Goal: Transaction & Acquisition: Purchase product/service

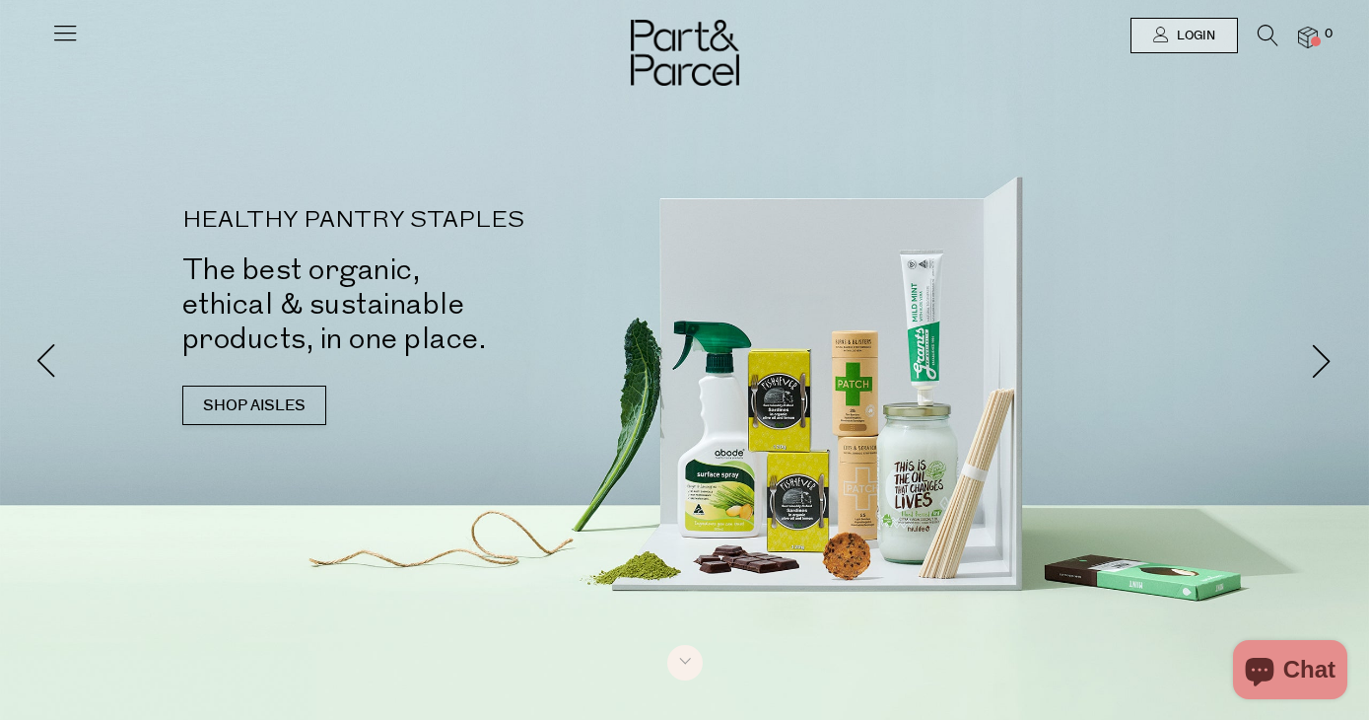
click at [1275, 28] on icon at bounding box center [1268, 36] width 21 height 22
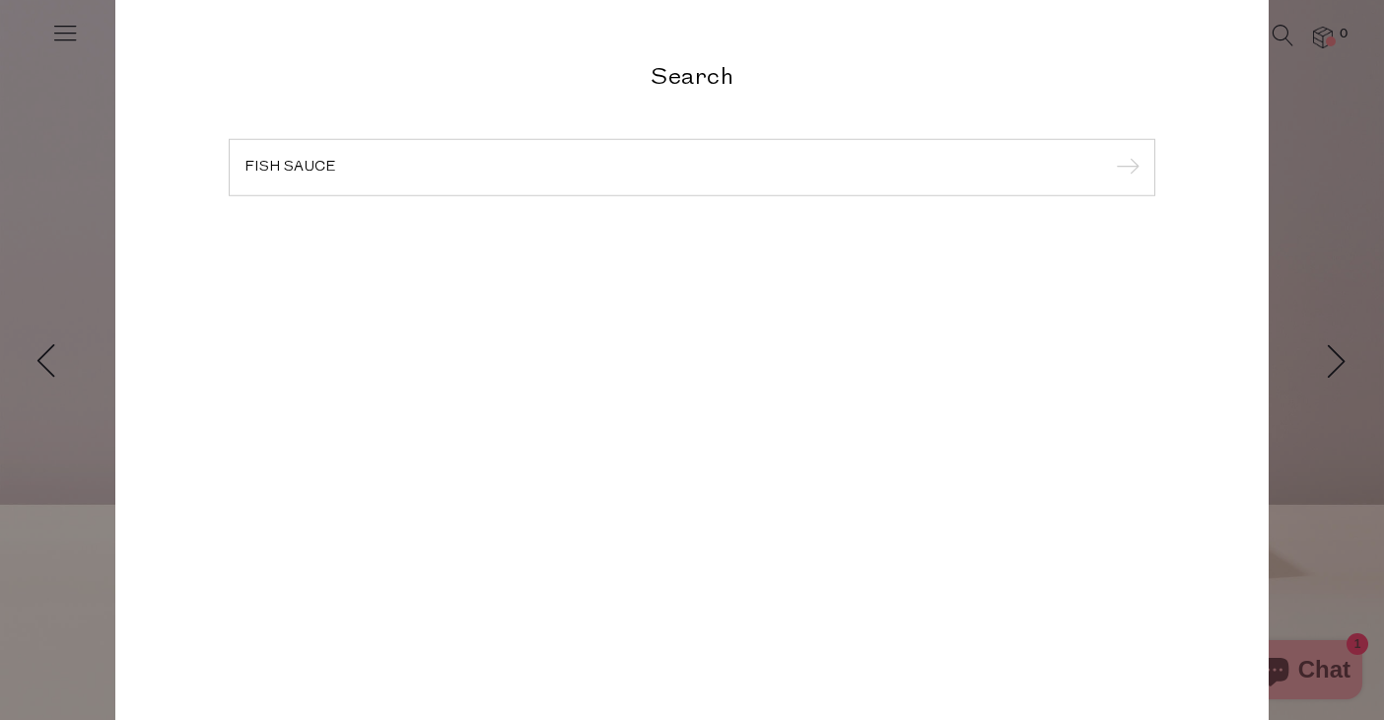
type input "FISH SAUCE"
click at [1110, 154] on input "submit" at bounding box center [1125, 169] width 30 height 30
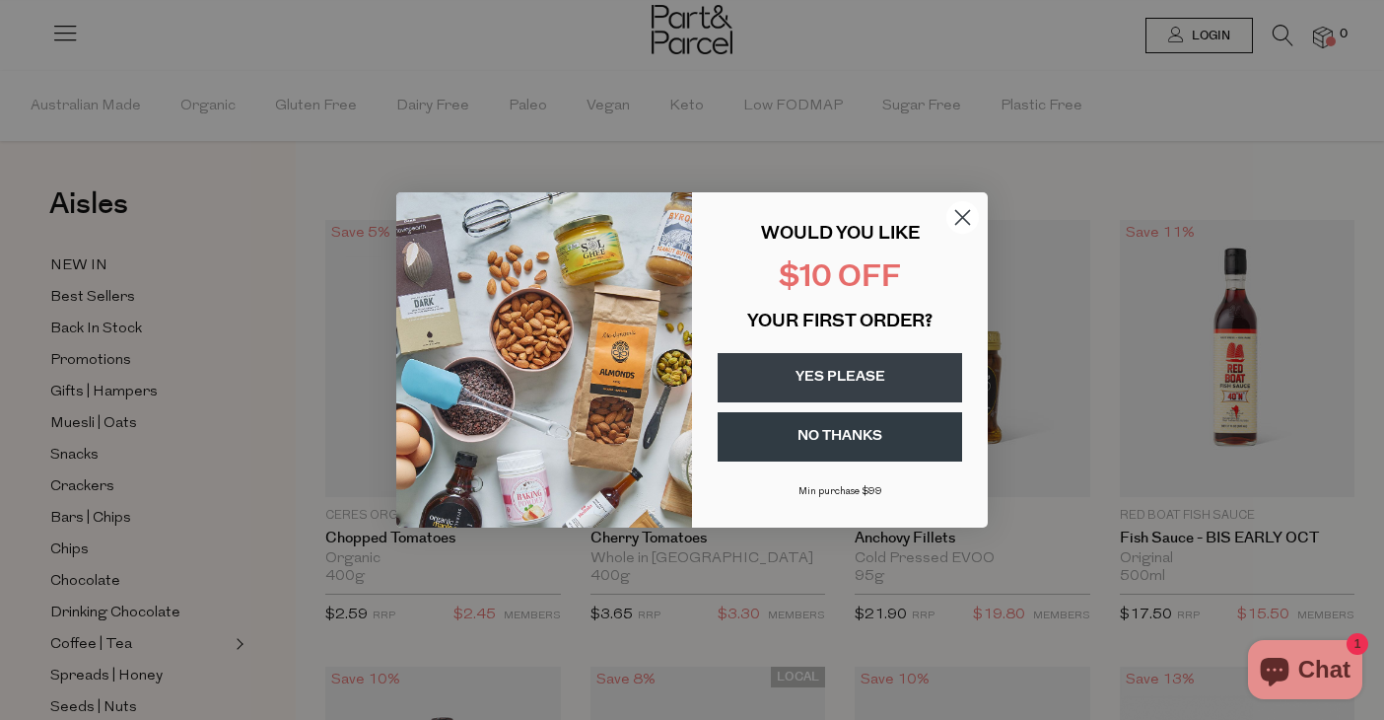
click at [961, 229] on circle "Close dialog" at bounding box center [962, 217] width 33 height 33
